Goal: Task Accomplishment & Management: Complete application form

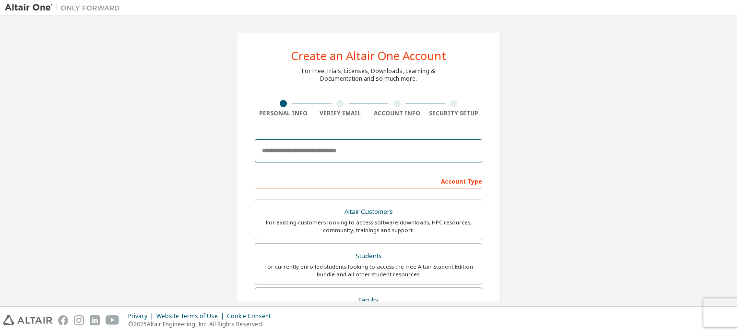
click at [338, 143] on input "email" at bounding box center [369, 150] width 228 height 23
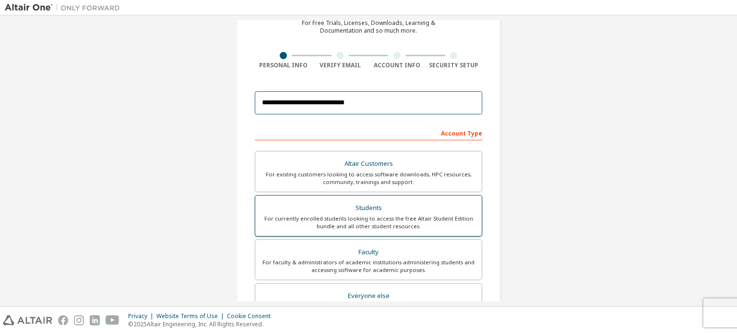
type input "**********"
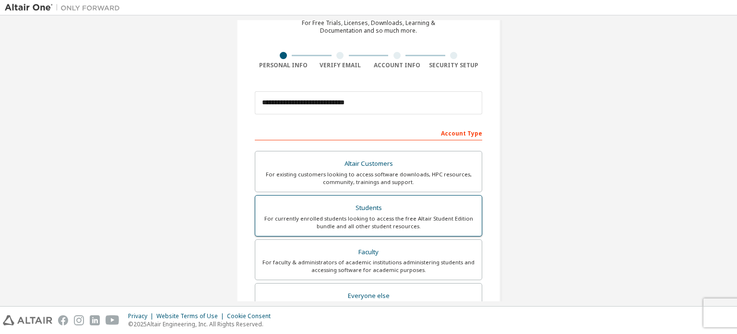
click at [396, 218] on div "For currently enrolled students looking to access the free Altair Student Editi…" at bounding box center [368, 222] width 215 height 15
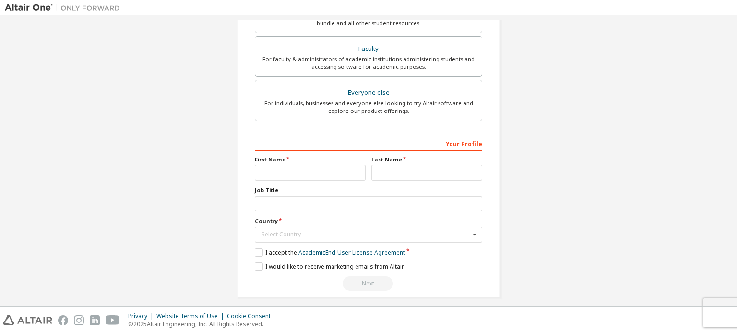
scroll to position [256, 0]
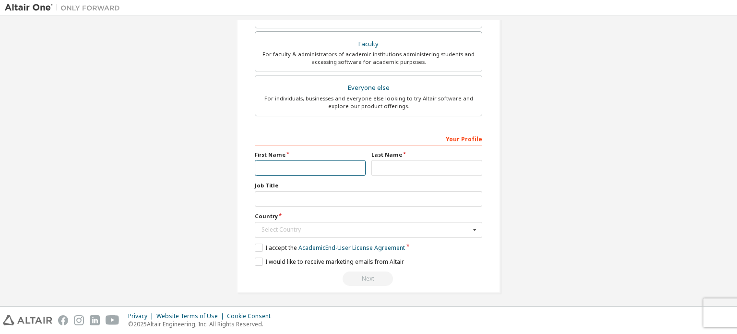
click at [323, 173] on input "text" at bounding box center [310, 168] width 111 height 16
type input "*******"
click at [404, 162] on input "text" at bounding box center [427, 168] width 111 height 16
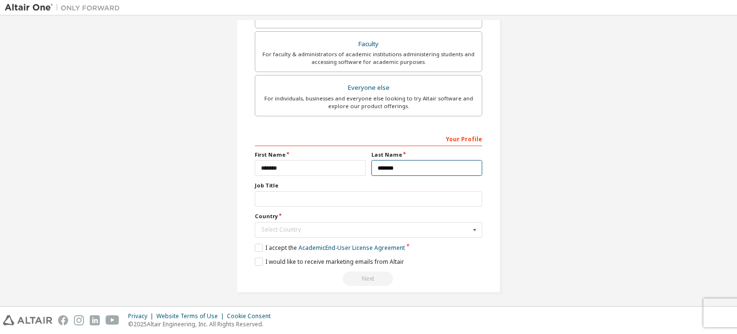
type input "*******"
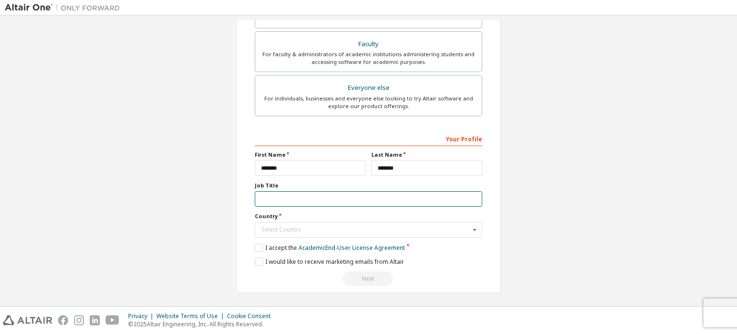
click at [317, 201] on input "text" at bounding box center [369, 199] width 228 height 16
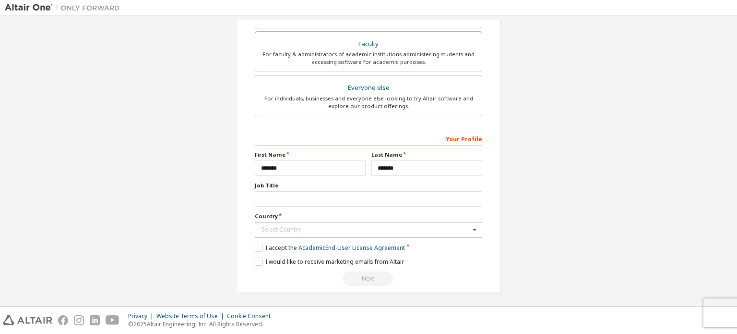
click at [342, 227] on div "Select Country" at bounding box center [366, 230] width 209 height 6
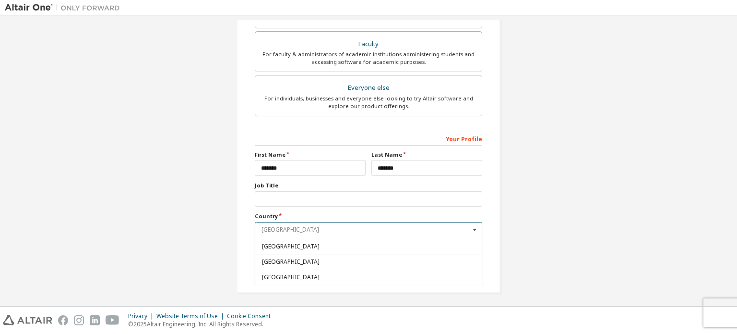
scroll to position [2065, 0]
click at [320, 288] on span "[GEOGRAPHIC_DATA]" at bounding box center [369, 291] width 214 height 6
type input "***"
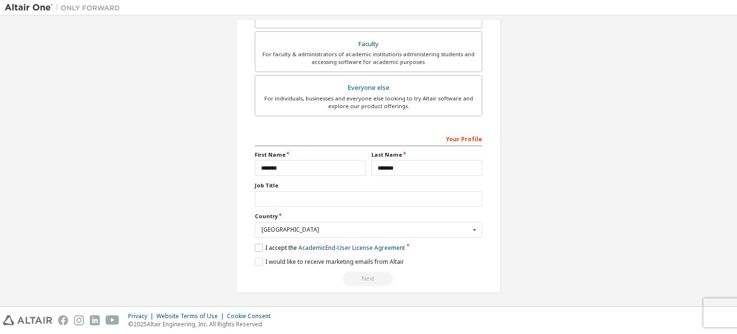
click at [256, 247] on label "I accept the Academic End-User License Agreement" at bounding box center [330, 247] width 150 height 8
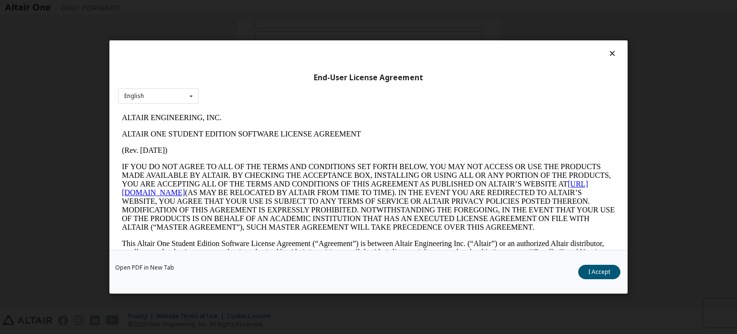
scroll to position [0, 0]
click at [577, 275] on div "Open PDF in New Tab I Accept" at bounding box center [368, 272] width 519 height 44
click at [585, 274] on button "I Accept" at bounding box center [600, 272] width 42 height 14
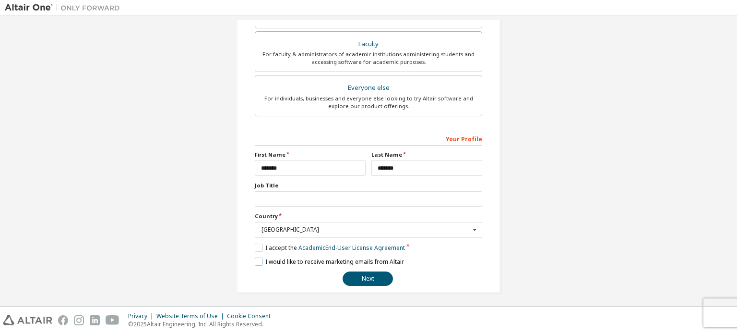
click at [259, 259] on label "I would like to receive marketing emails from Altair" at bounding box center [329, 261] width 149 height 8
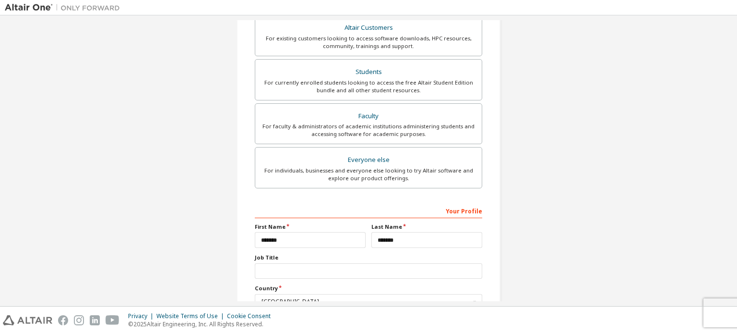
scroll to position [256, 0]
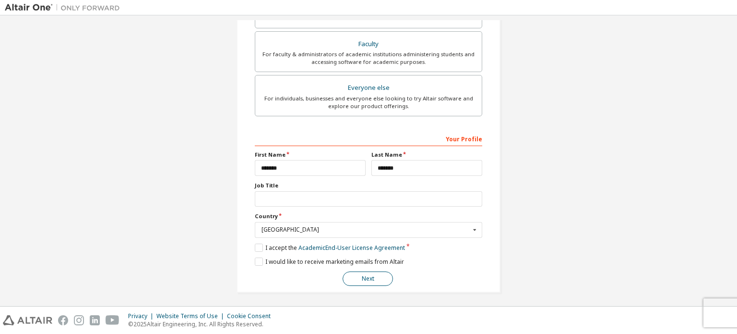
click at [371, 276] on button "Next" at bounding box center [368, 278] width 50 height 14
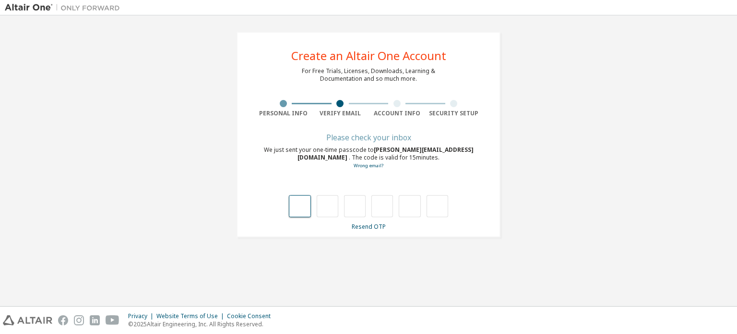
type input "*"
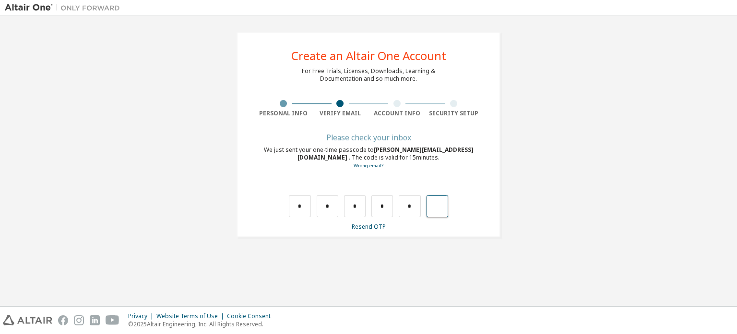
type input "*"
